Goal: Task Accomplishment & Management: Use online tool/utility

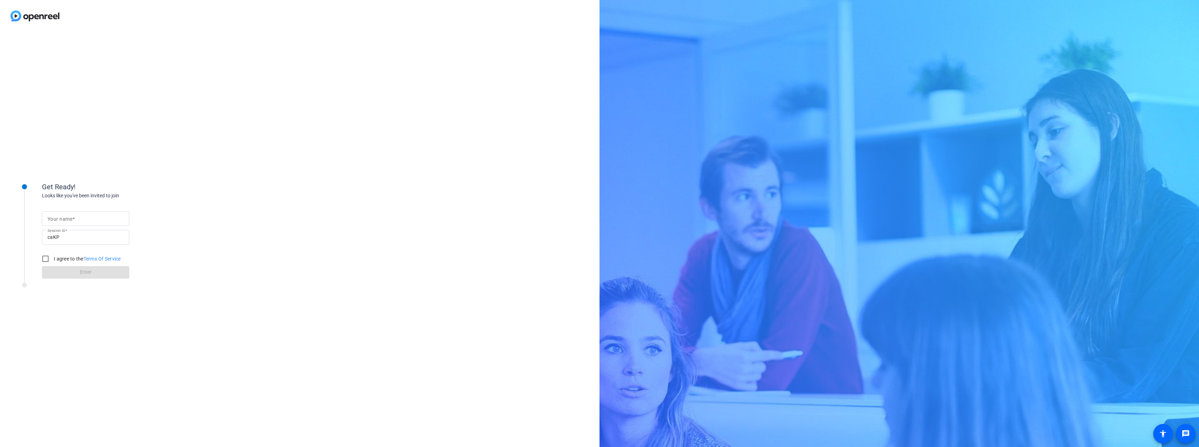
click at [77, 220] on input "Your name" at bounding box center [86, 219] width 76 height 8
type input "Shay"
click at [40, 258] on input "I agree to the Terms Of Service" at bounding box center [45, 259] width 14 height 14
checkbox input "true"
click at [76, 276] on span at bounding box center [85, 272] width 87 height 17
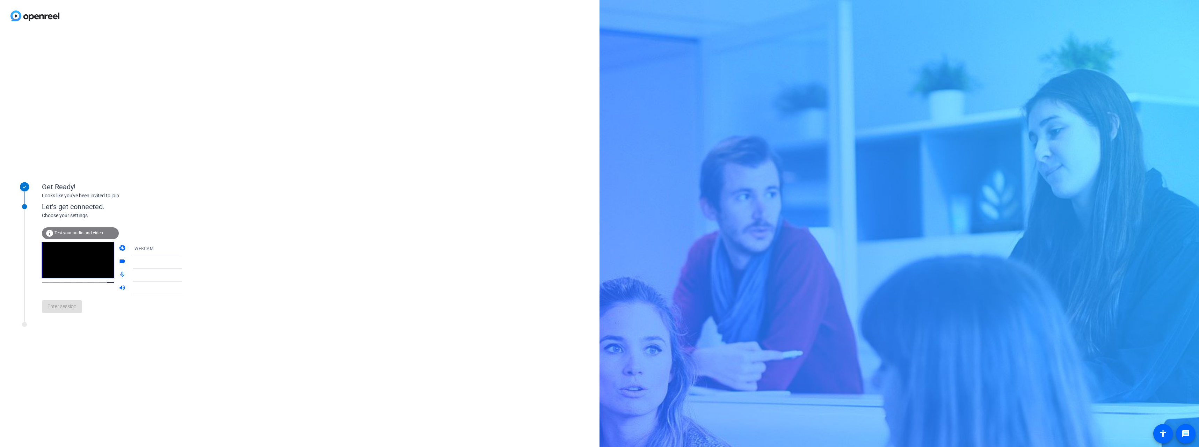
click at [69, 235] on span "Test your audio and video" at bounding box center [79, 233] width 49 height 5
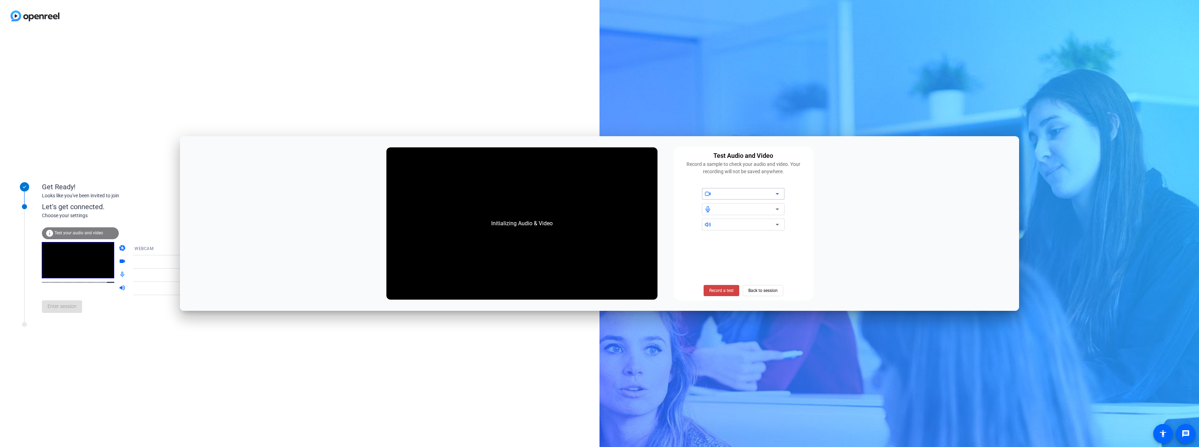
click at [727, 208] on div at bounding box center [745, 209] width 59 height 8
click at [728, 210] on div at bounding box center [745, 209] width 59 height 8
click at [739, 231] on div "Test Audio and Video Record a sample to check your audio and video. Your record…" at bounding box center [744, 224] width 140 height 154
click at [739, 226] on div at bounding box center [745, 224] width 59 height 8
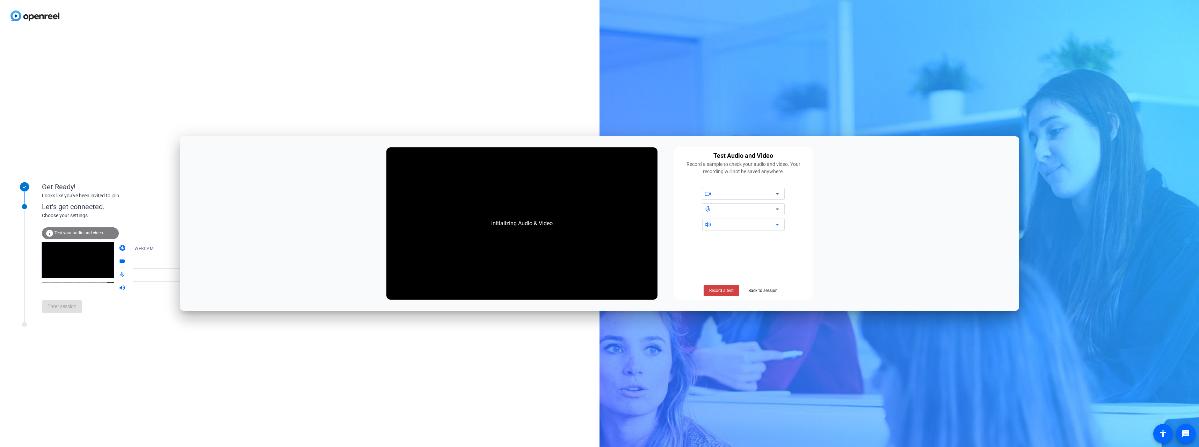
click at [553, 58] on div "Get Ready! Looks like you've been invited to join Let's get connected. Choose y…" at bounding box center [300, 239] width 600 height 415
click at [419, 52] on div "Get Ready! Looks like you've been invited to join Let's get connected. Choose y…" at bounding box center [300, 239] width 600 height 415
click at [60, 307] on span "Enter session" at bounding box center [62, 306] width 29 height 7
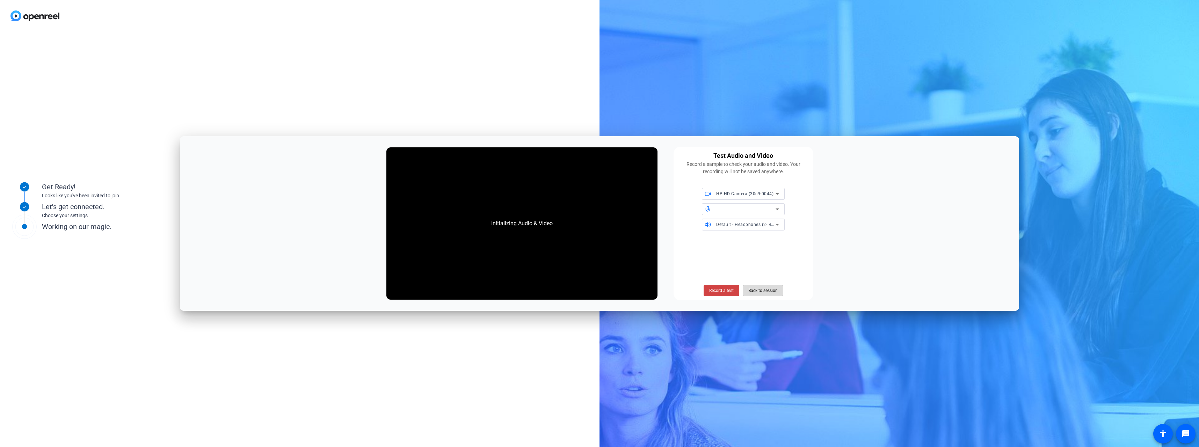
click at [761, 292] on span "Back to session" at bounding box center [762, 290] width 29 height 13
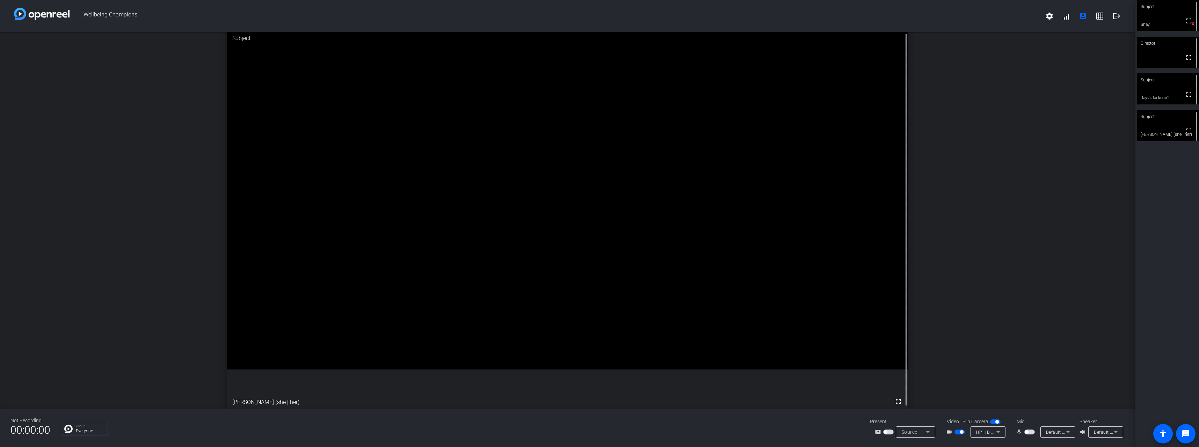
click at [149, 142] on div "open_in_new Subject fullscreen [PERSON_NAME] (she | her)" at bounding box center [568, 220] width 1136 height 377
drag, startPoint x: 1028, startPoint y: 433, endPoint x: 1022, endPoint y: 458, distance: 26.4
click at [1022, 447] on html "Accessibility Screen-Reader Guide, Feedback, and Issue Reporting | New window W…" at bounding box center [599, 223] width 1199 height 447
click at [1030, 433] on span "button" at bounding box center [1030, 432] width 10 height 5
click at [1032, 433] on span "button" at bounding box center [1031, 431] width 3 height 3
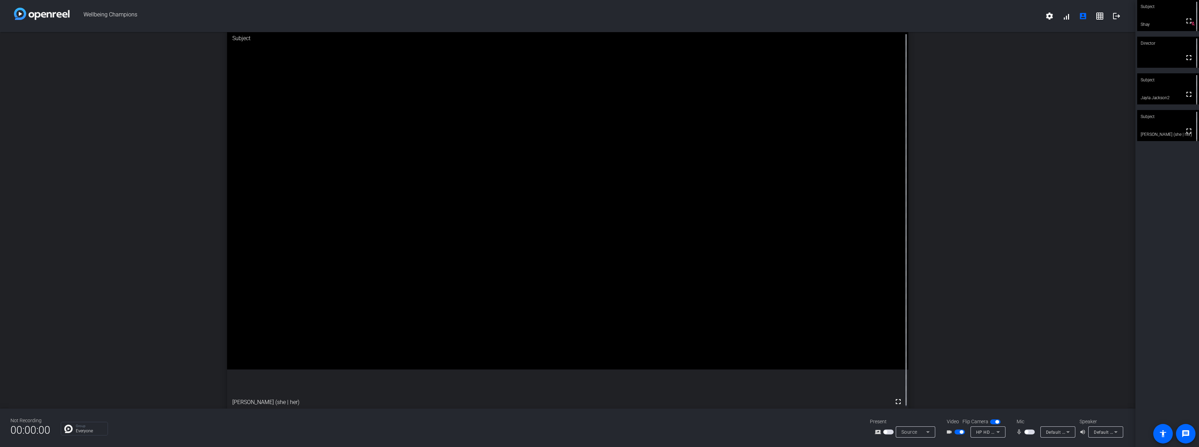
click at [1027, 433] on span "button" at bounding box center [1026, 431] width 3 height 3
click at [1027, 433] on span "button" at bounding box center [1030, 432] width 10 height 5
click at [1028, 434] on span "button" at bounding box center [1030, 432] width 10 height 5
